Goal: Find specific page/section: Find specific page/section

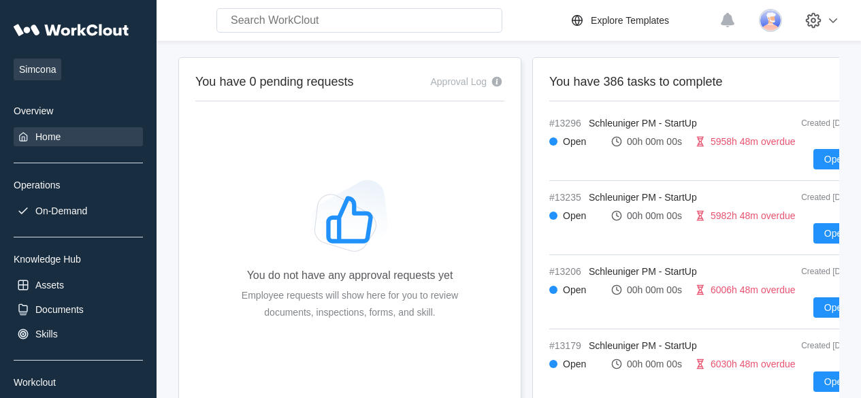
click at [779, 12] on img at bounding box center [770, 20] width 23 height 23
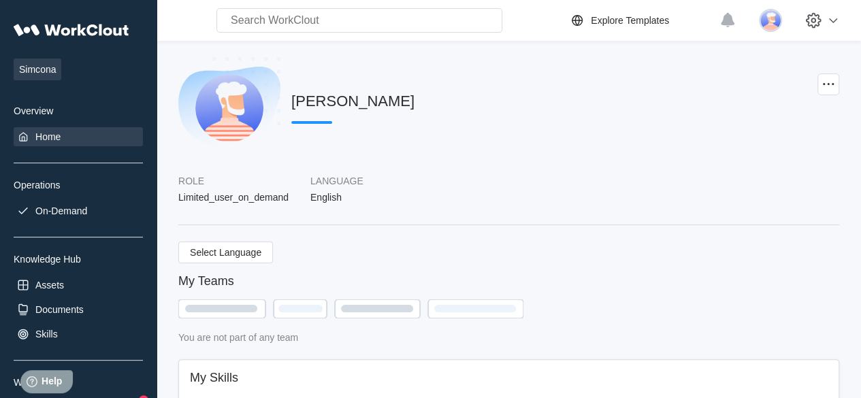
click at [44, 139] on div "Home" at bounding box center [47, 136] width 25 height 11
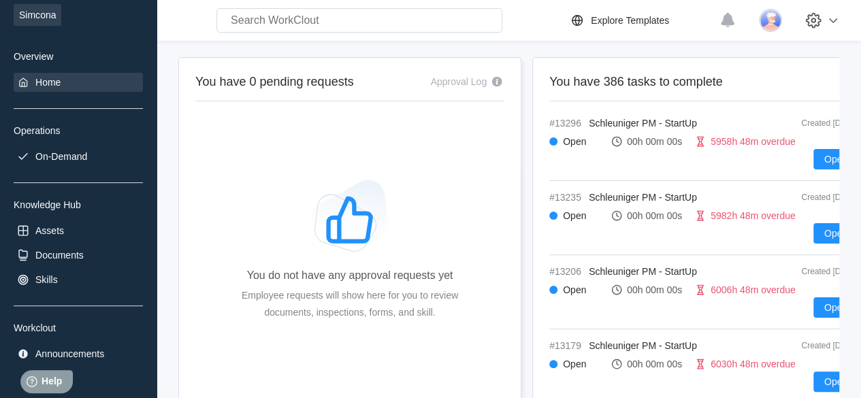
scroll to position [59, 0]
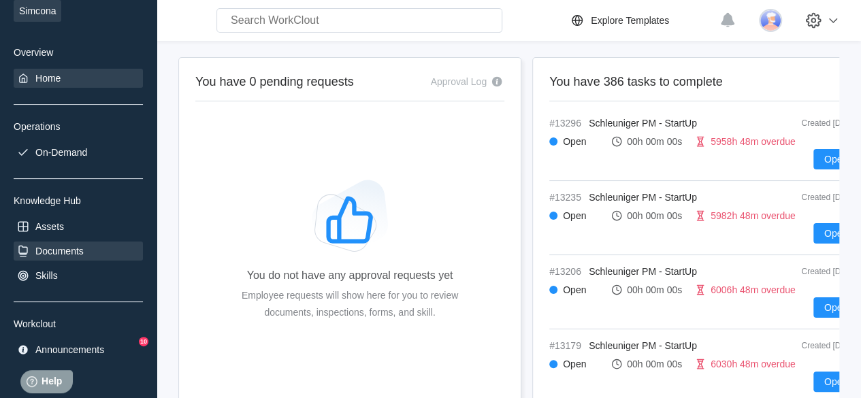
click at [63, 246] on div "Documents" at bounding box center [59, 251] width 48 height 11
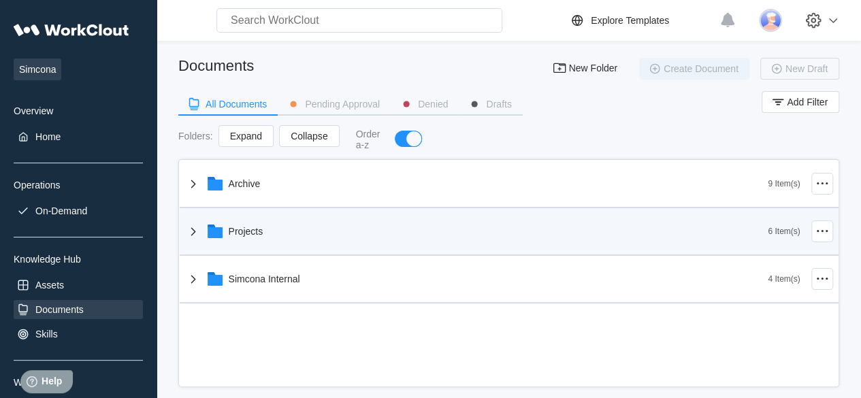
click at [245, 236] on div "Projects" at bounding box center [246, 231] width 35 height 11
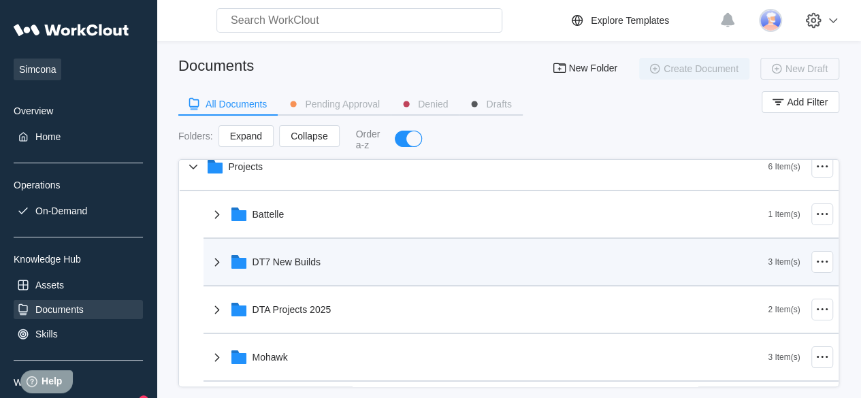
scroll to position [72, 0]
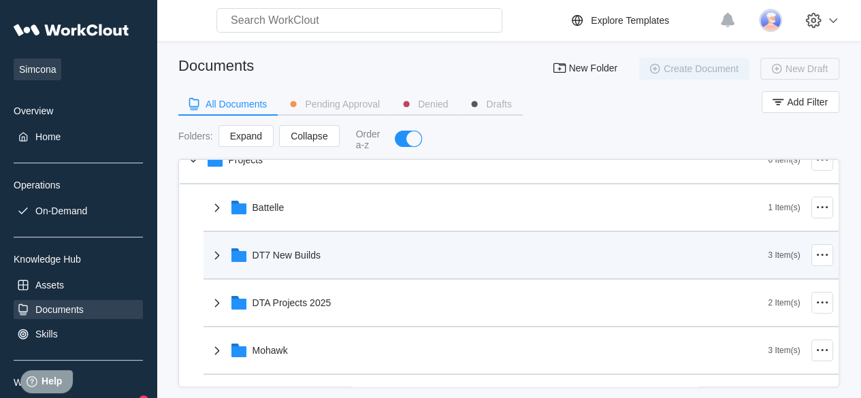
click at [292, 244] on div "DT7 New Builds" at bounding box center [489, 255] width 560 height 35
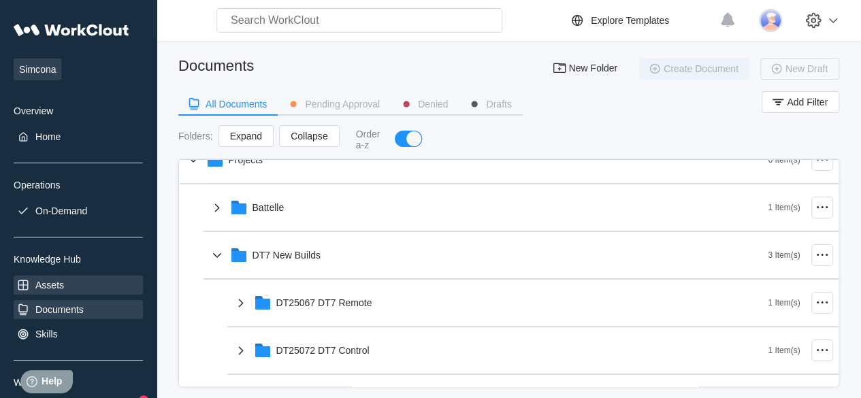
click at [50, 285] on div "Assets" at bounding box center [49, 285] width 29 height 11
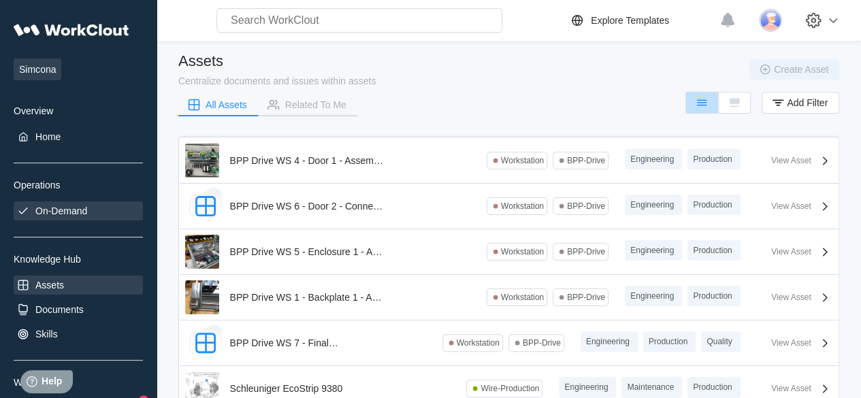
drag, startPoint x: 57, startPoint y: 200, endPoint x: 56, endPoint y: 212, distance: 11.6
click at [56, 212] on div "Simcona Overview Home Operations On-Demand Knowledge Hub Assets Documents Skill…" at bounding box center [78, 217] width 129 height 402
click at [56, 212] on div "On-Demand" at bounding box center [61, 211] width 52 height 11
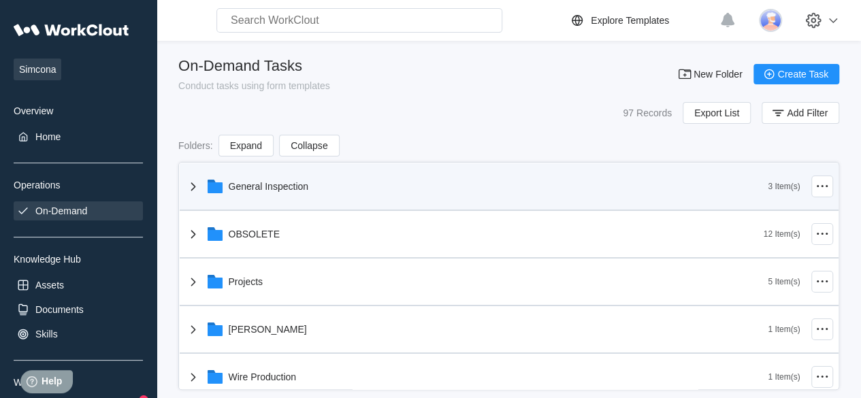
click at [285, 173] on div "General Inspection" at bounding box center [477, 186] width 584 height 35
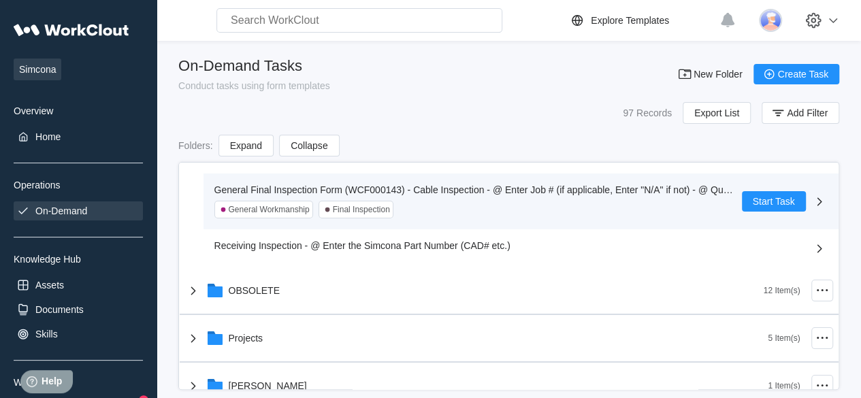
scroll to position [88, 0]
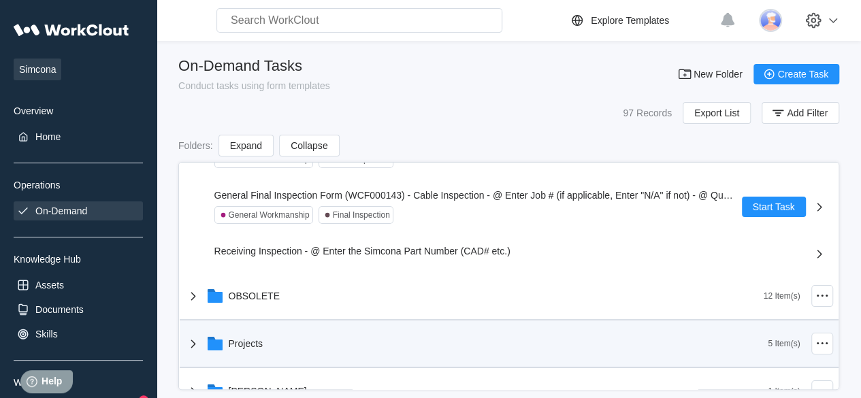
click at [238, 340] on div "Projects" at bounding box center [246, 343] width 35 height 11
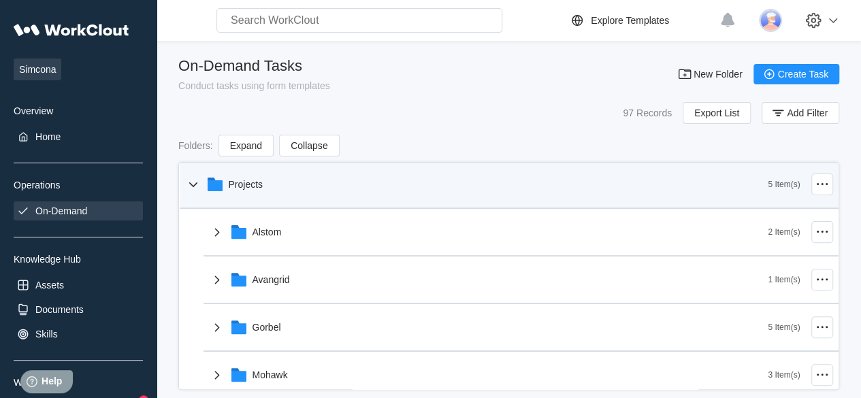
scroll to position [257, 0]
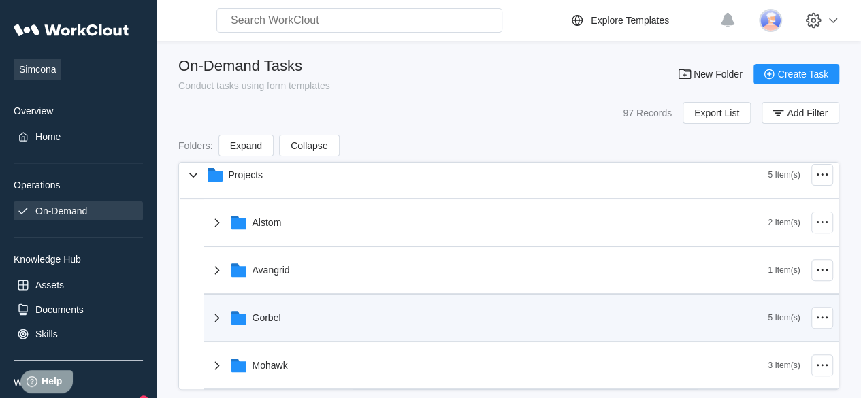
click at [246, 316] on icon at bounding box center [239, 318] width 16 height 16
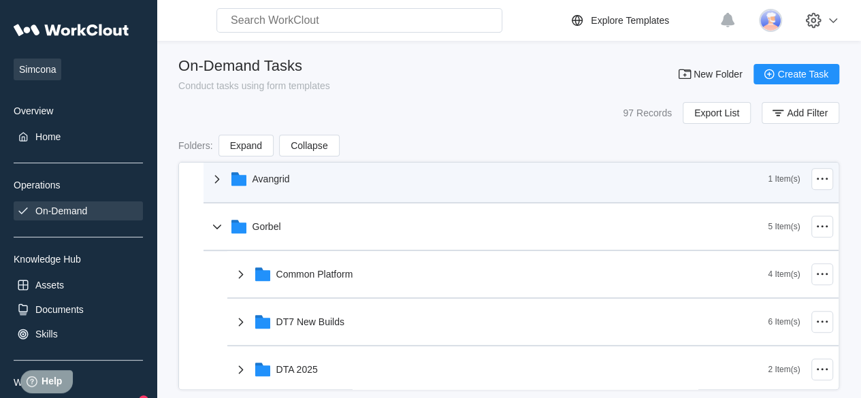
scroll to position [349, 0]
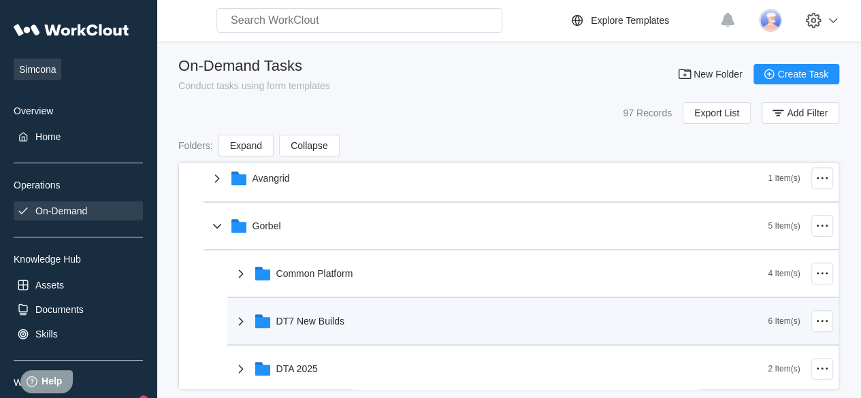
click at [290, 330] on div "DT7 New Builds" at bounding box center [501, 321] width 536 height 35
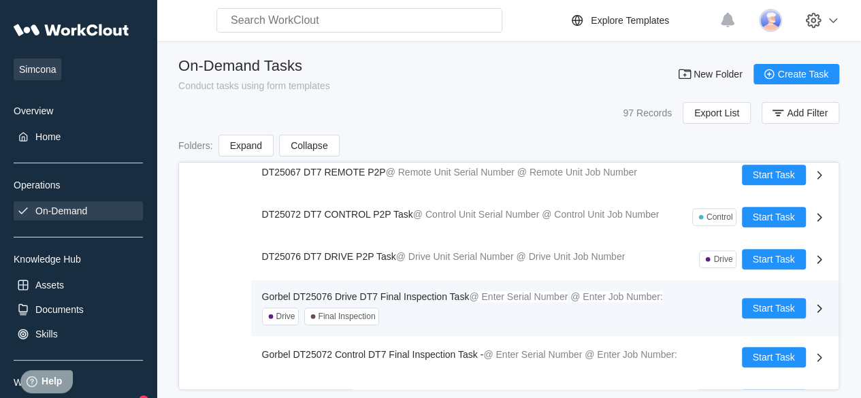
scroll to position [554, 0]
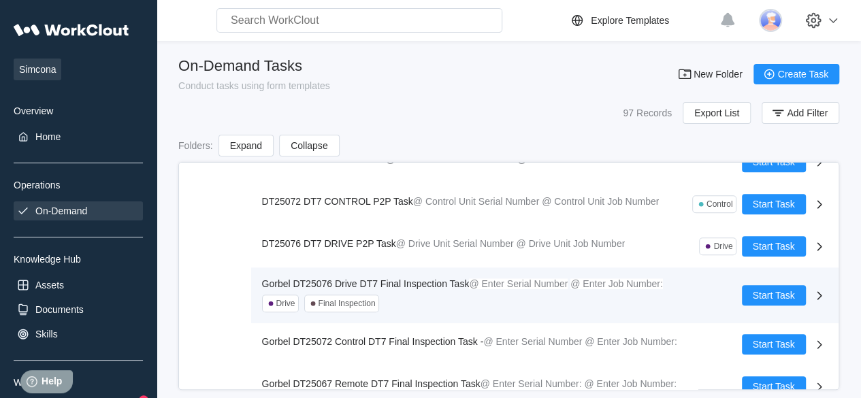
click at [346, 341] on span "Gorbel DT25072 Control DT7 Final Inspection Task -" at bounding box center [373, 341] width 222 height 11
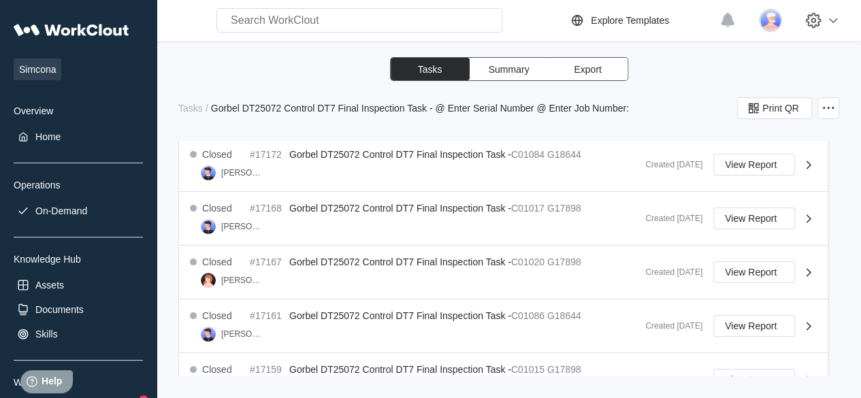
scroll to position [702, 0]
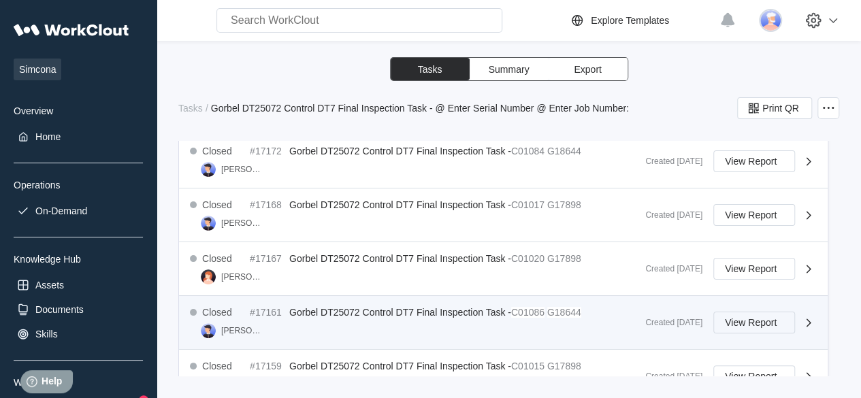
click at [726, 319] on span "View Report" at bounding box center [751, 323] width 52 height 10
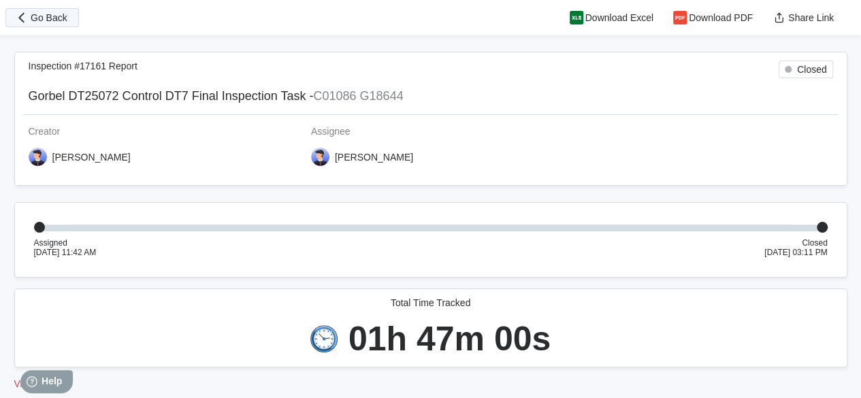
click at [63, 13] on span "Go Back" at bounding box center [49, 18] width 37 height 10
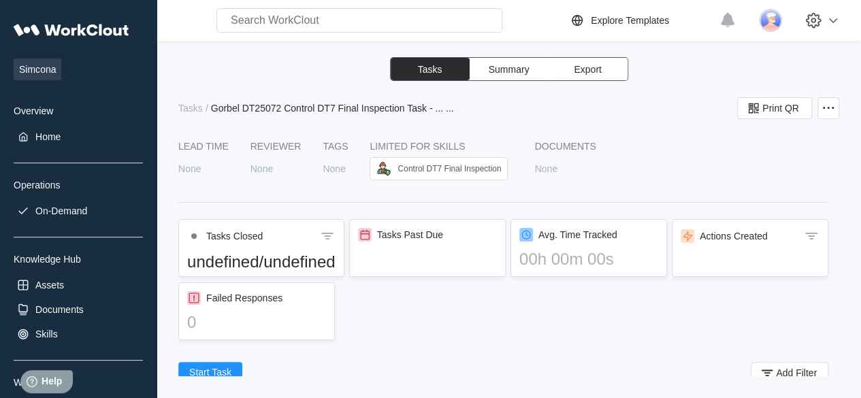
click at [28, 20] on icon at bounding box center [72, 30] width 116 height 29
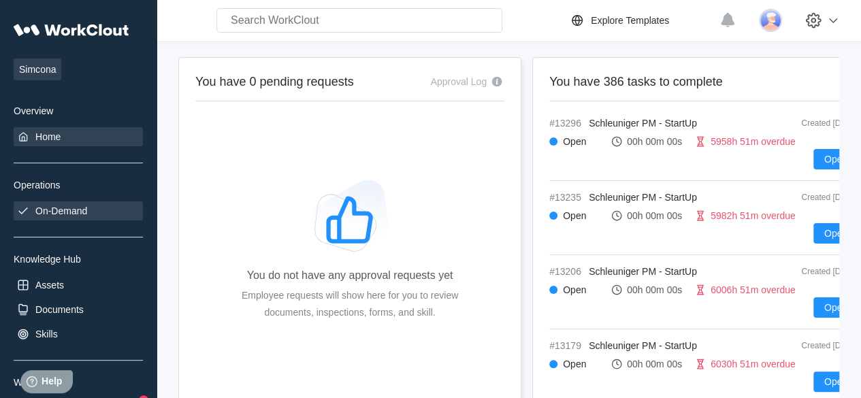
click at [57, 214] on div "On-Demand" at bounding box center [61, 211] width 52 height 11
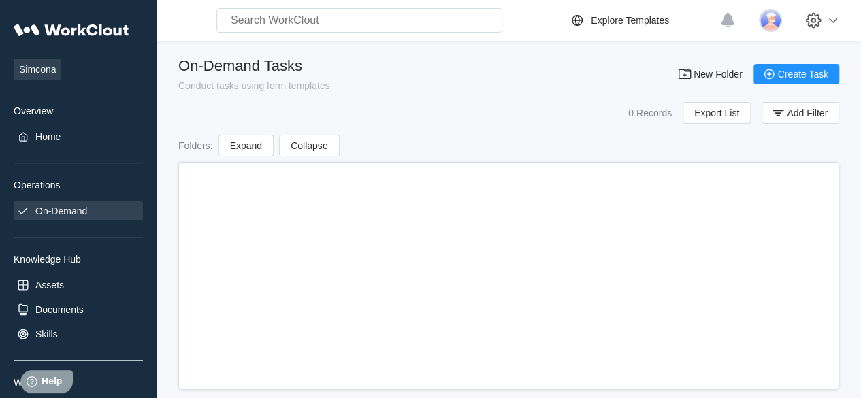
scroll to position [18, 0]
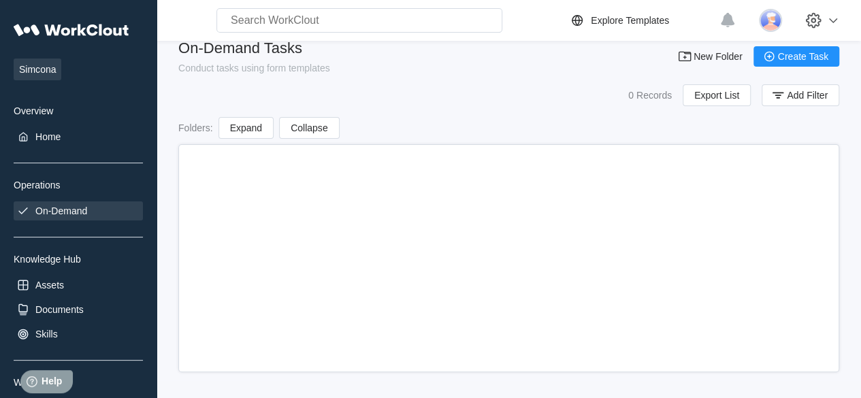
click at [69, 212] on div "On-Demand" at bounding box center [61, 211] width 52 height 11
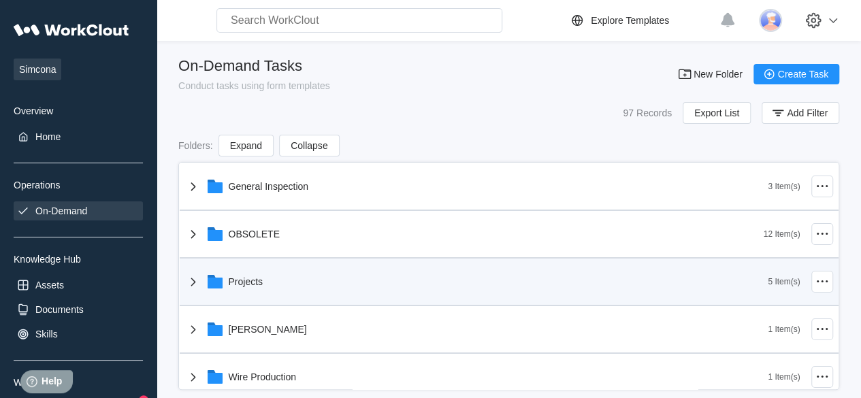
click at [251, 270] on div "Projects" at bounding box center [477, 281] width 584 height 35
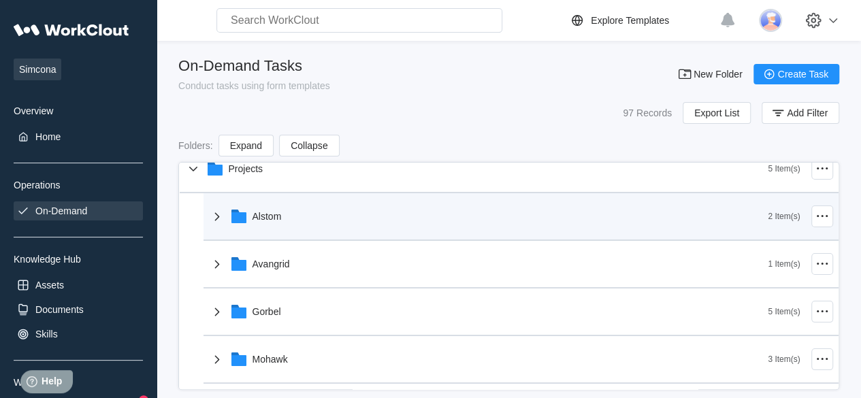
scroll to position [114, 0]
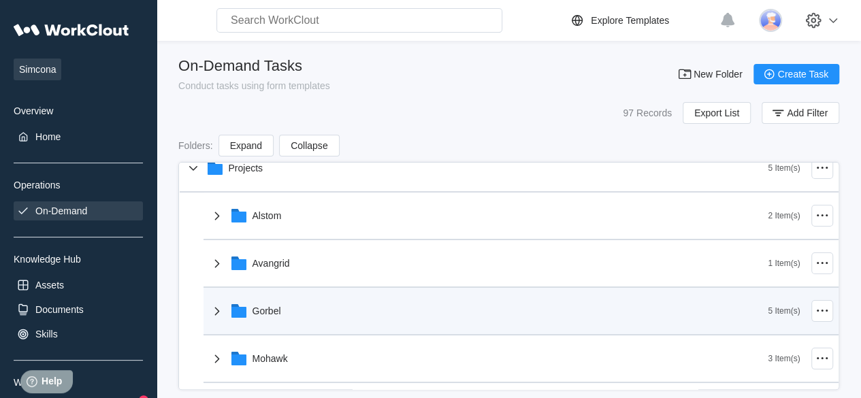
click at [257, 310] on div "Gorbel" at bounding box center [267, 311] width 29 height 11
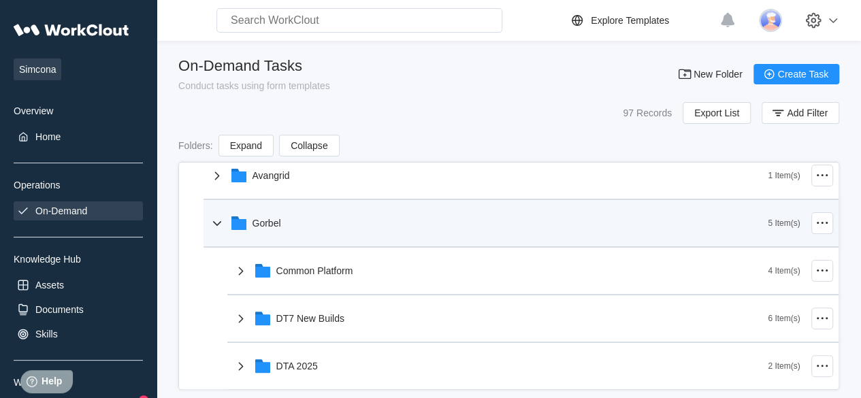
scroll to position [204, 0]
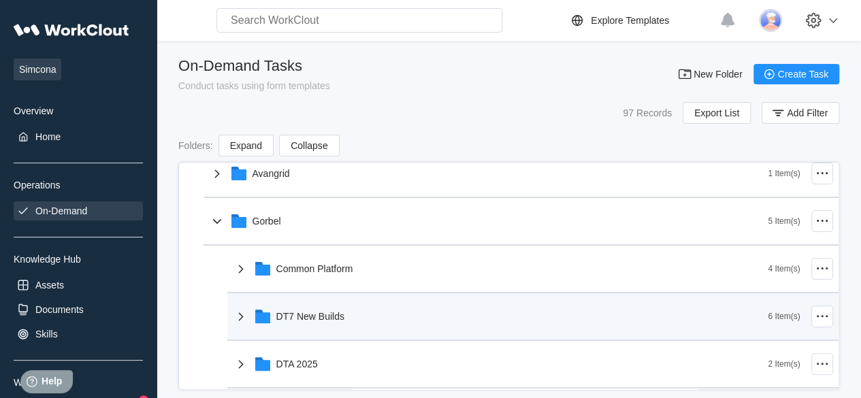
click at [298, 320] on div "DT7 New Builds" at bounding box center [310, 316] width 68 height 11
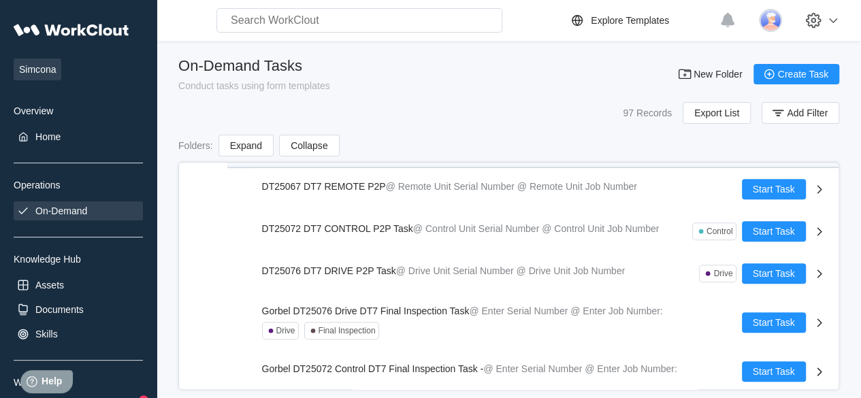
scroll to position [381, 0]
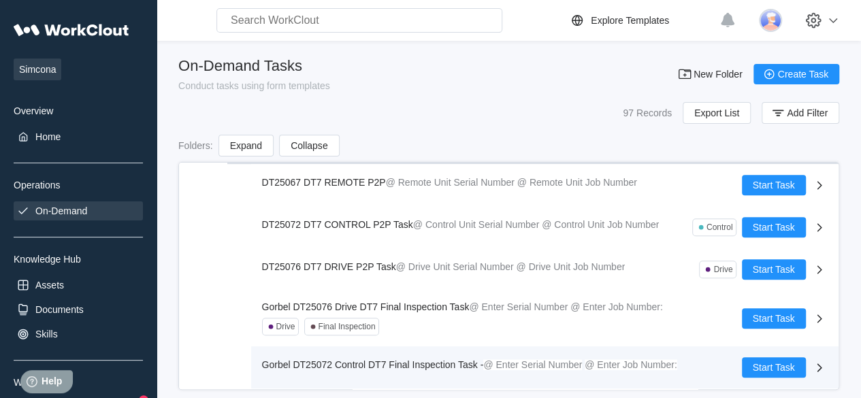
click at [330, 367] on span "Gorbel DT25072 Control DT7 Final Inspection Task -" at bounding box center [373, 365] width 222 height 11
